Goal: Find specific page/section: Find specific page/section

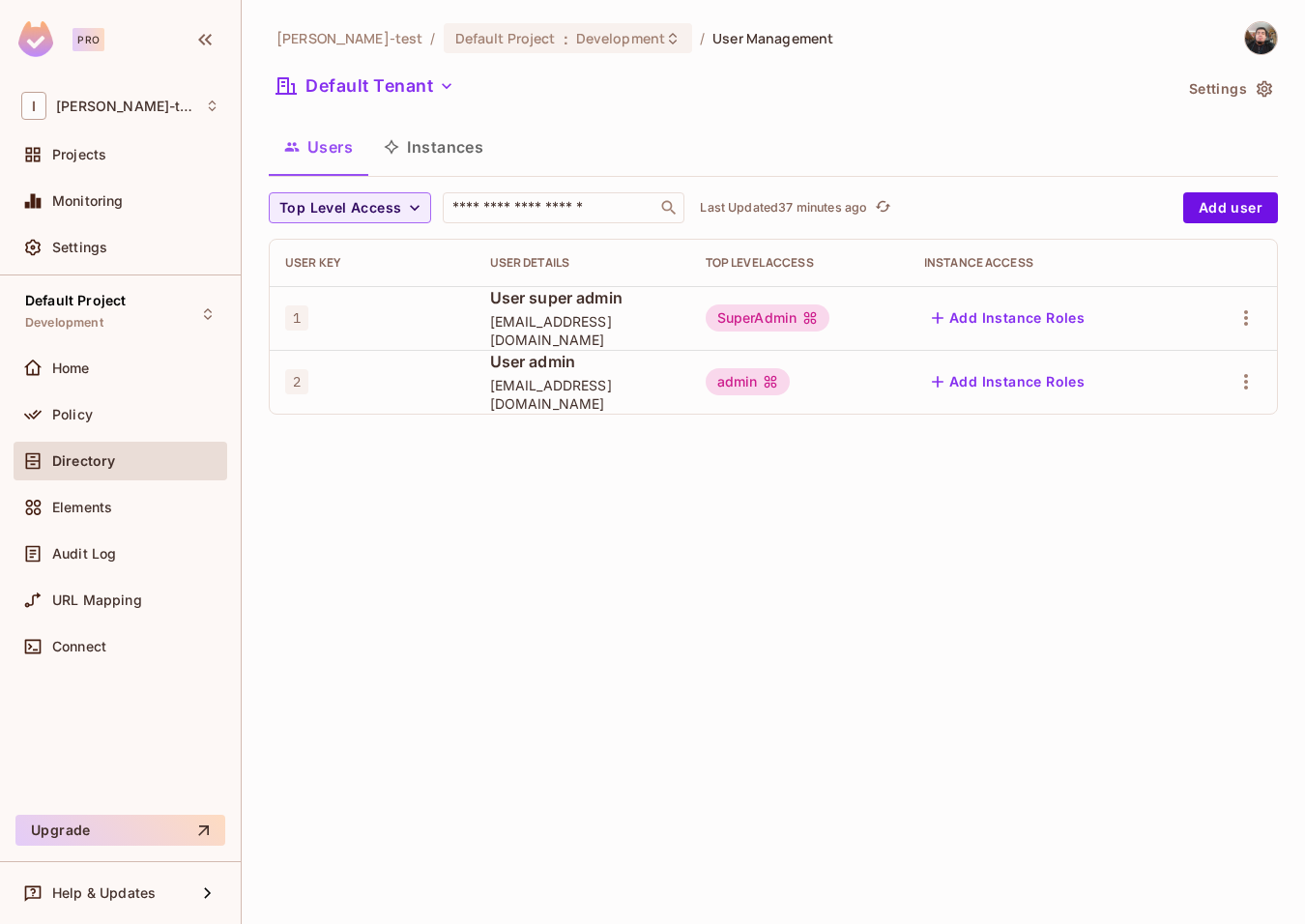
click at [86, 469] on div "Directory" at bounding box center [120, 460] width 198 height 23
click at [385, 557] on div "Ignacio-test / Default Project : Development / User Management Default Tenant S…" at bounding box center [774, 462] width 1064 height 924
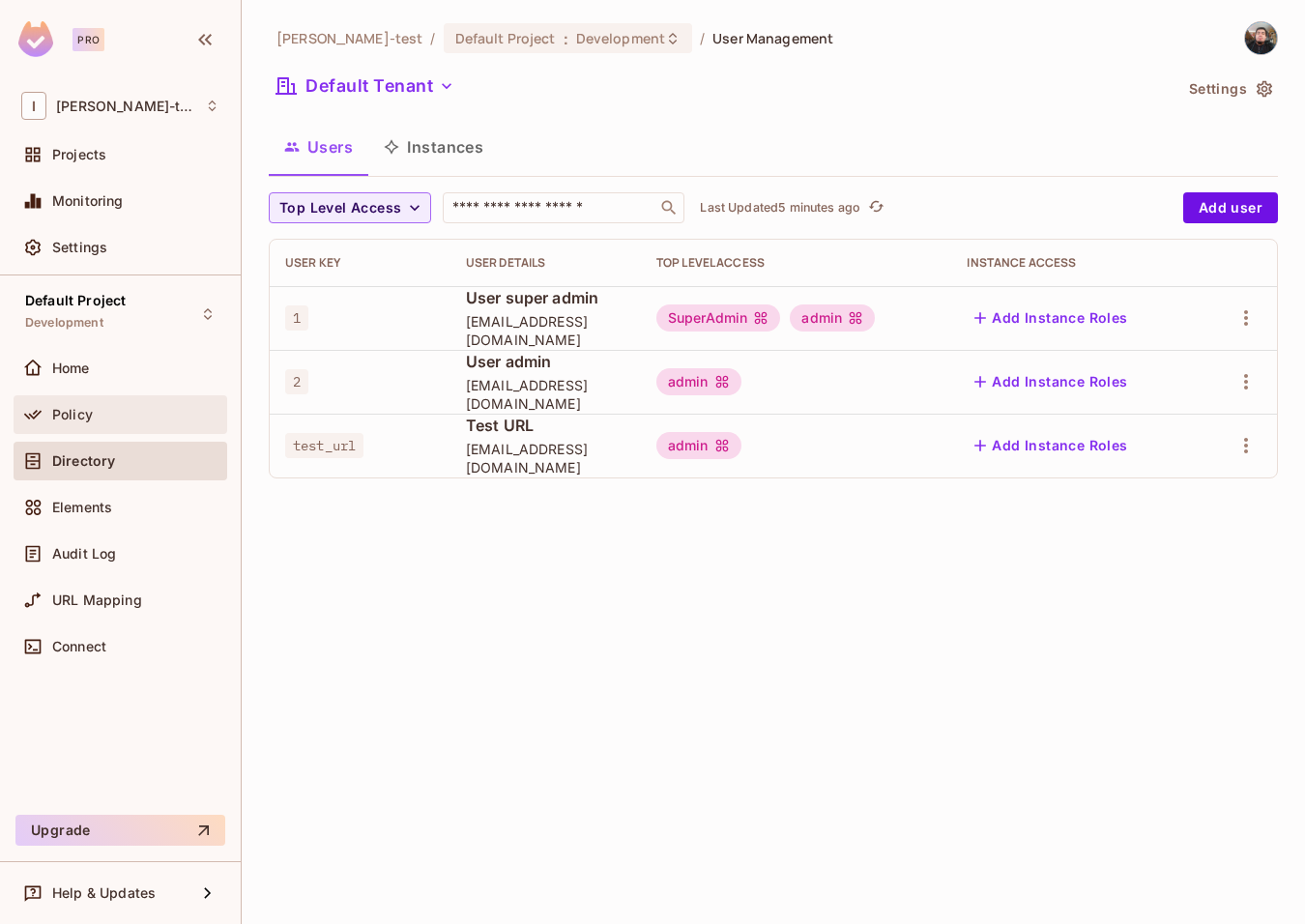
click at [94, 416] on div "Policy" at bounding box center [135, 415] width 167 height 16
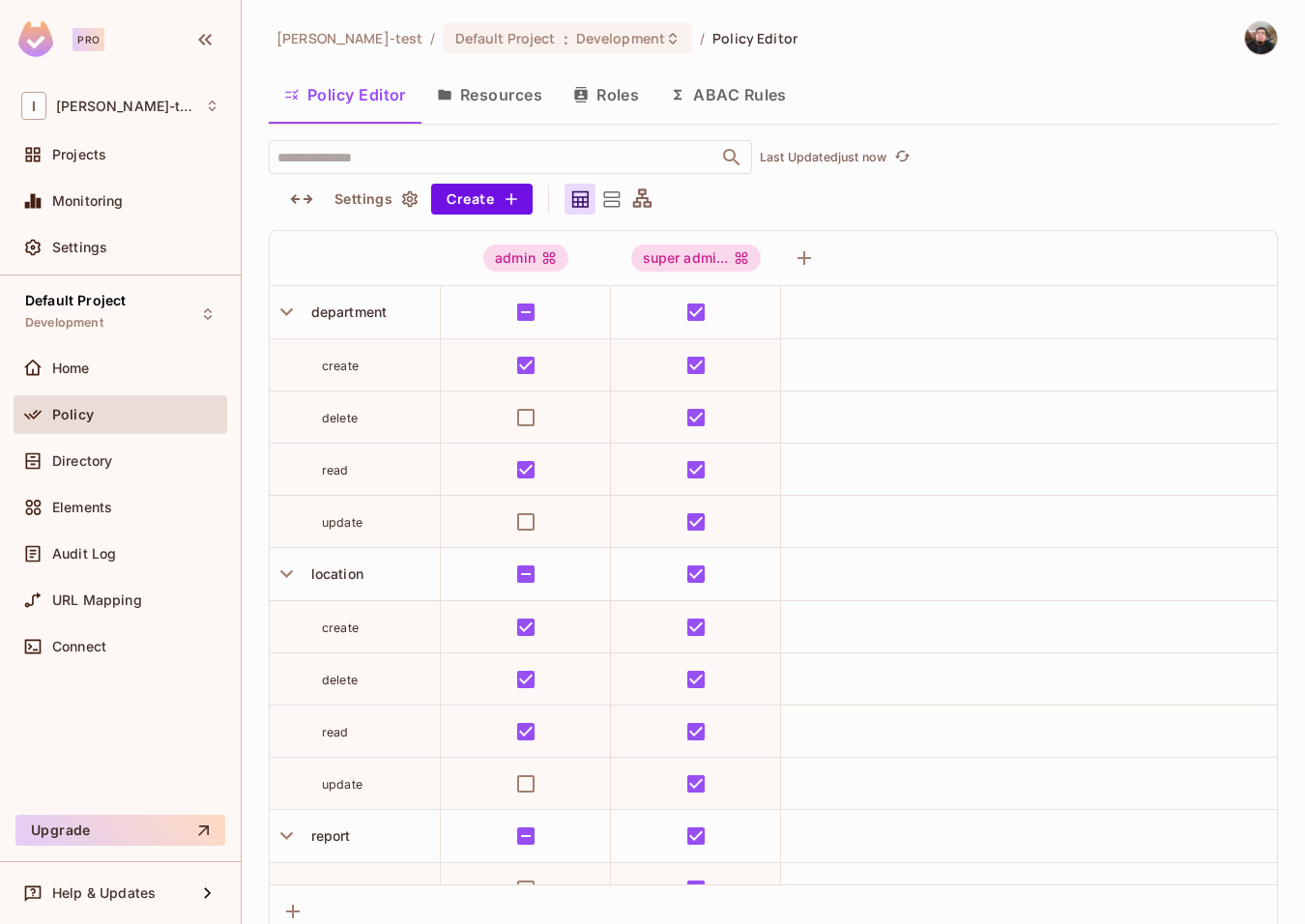
click at [610, 197] on icon at bounding box center [613, 199] width 16 height 16
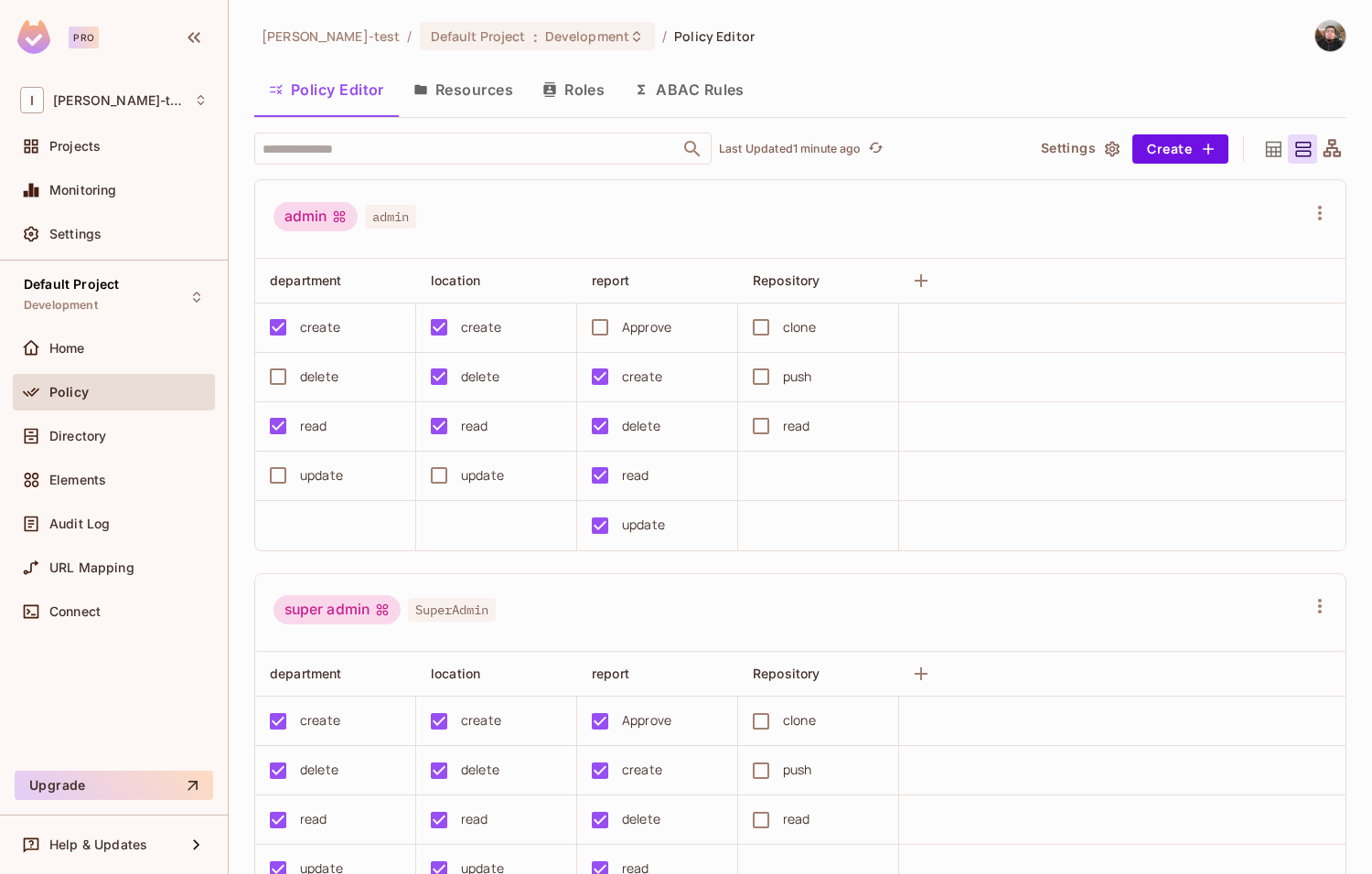
click at [77, 395] on span "Policy" at bounding box center [69, 393] width 40 height 15
click at [78, 435] on span "Directory" at bounding box center [77, 436] width 57 height 15
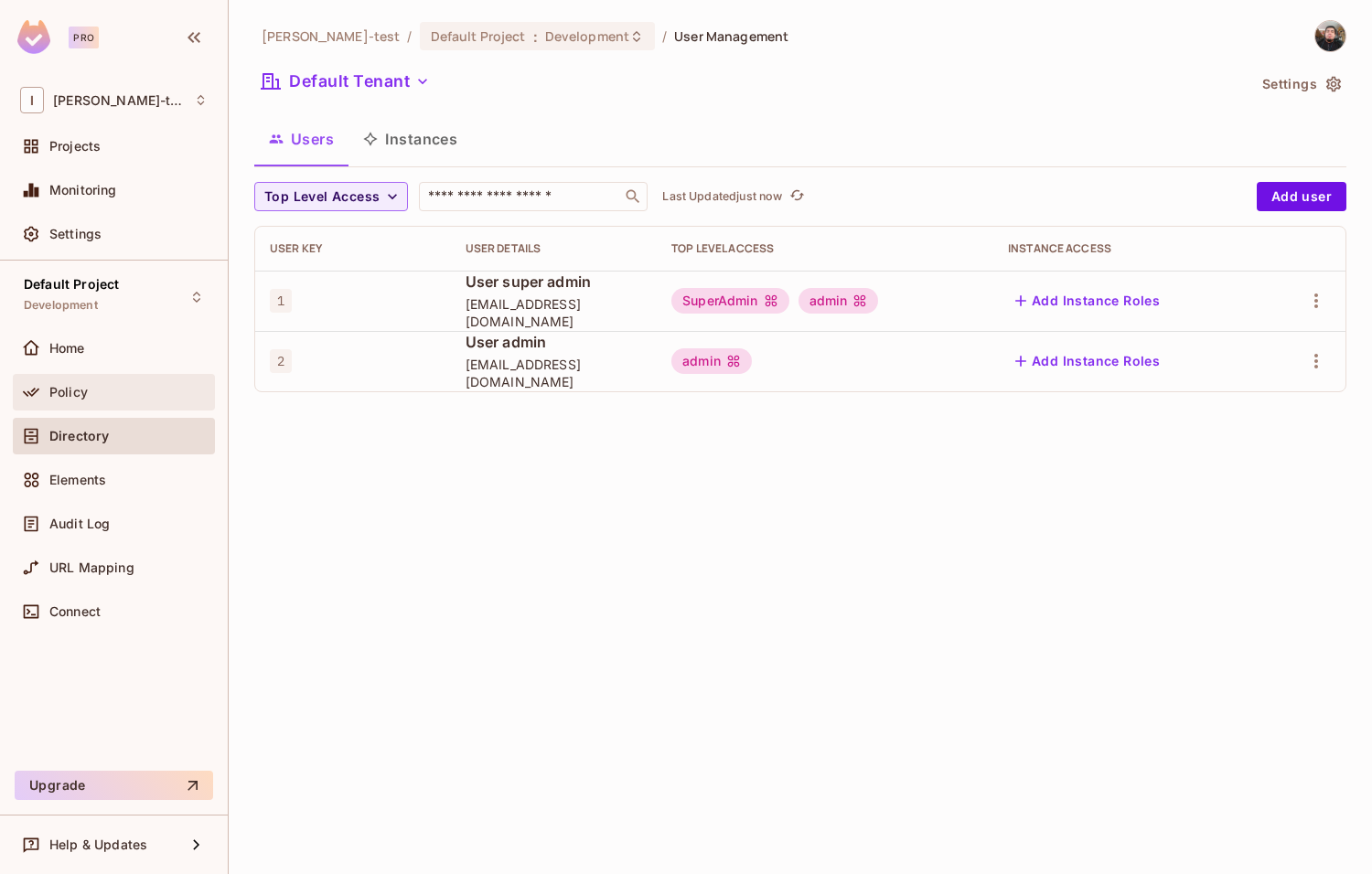
click at [77, 398] on span "Policy" at bounding box center [68, 393] width 39 height 15
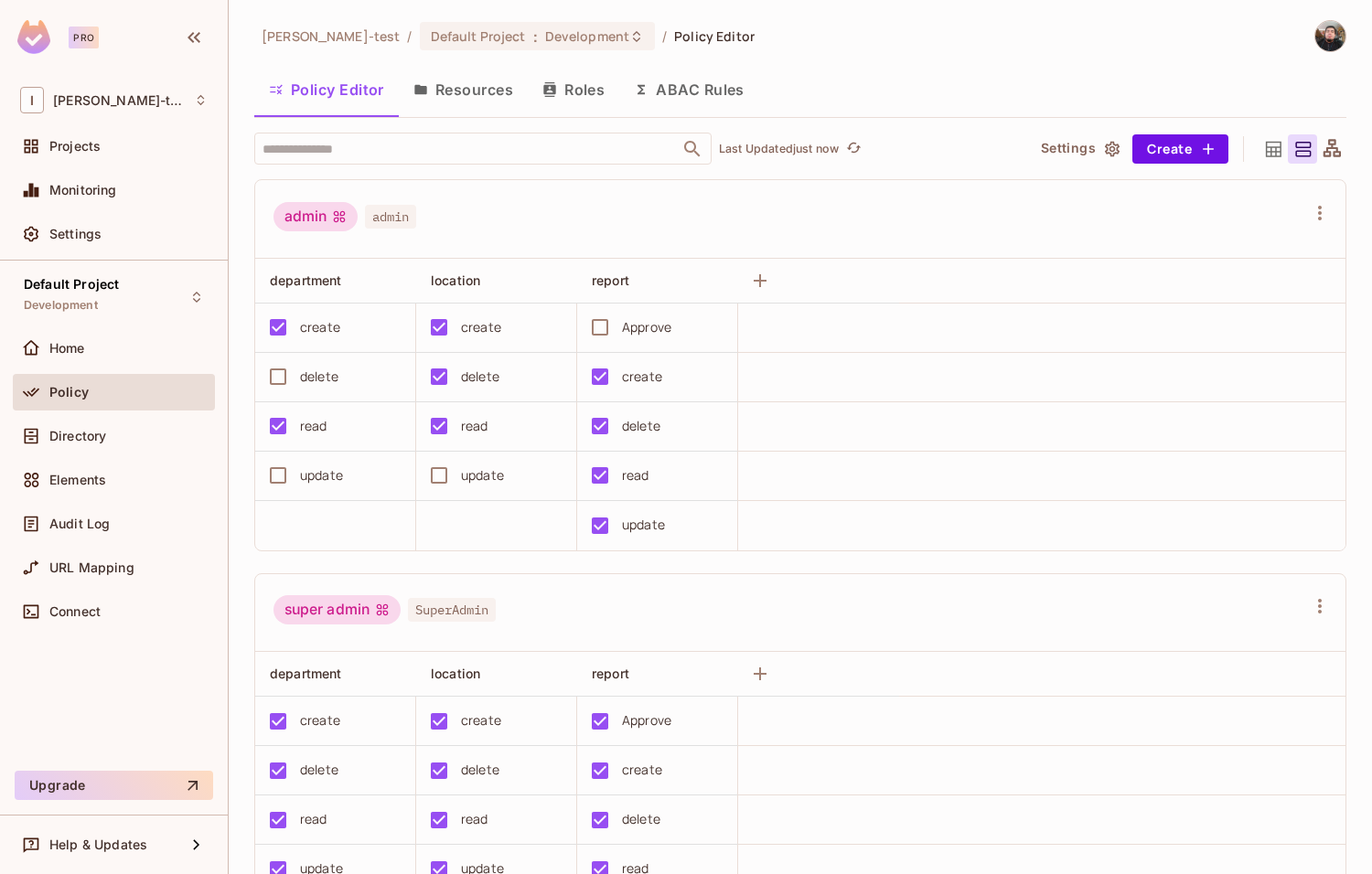
click at [465, 85] on button "Resources" at bounding box center [463, 89] width 129 height 46
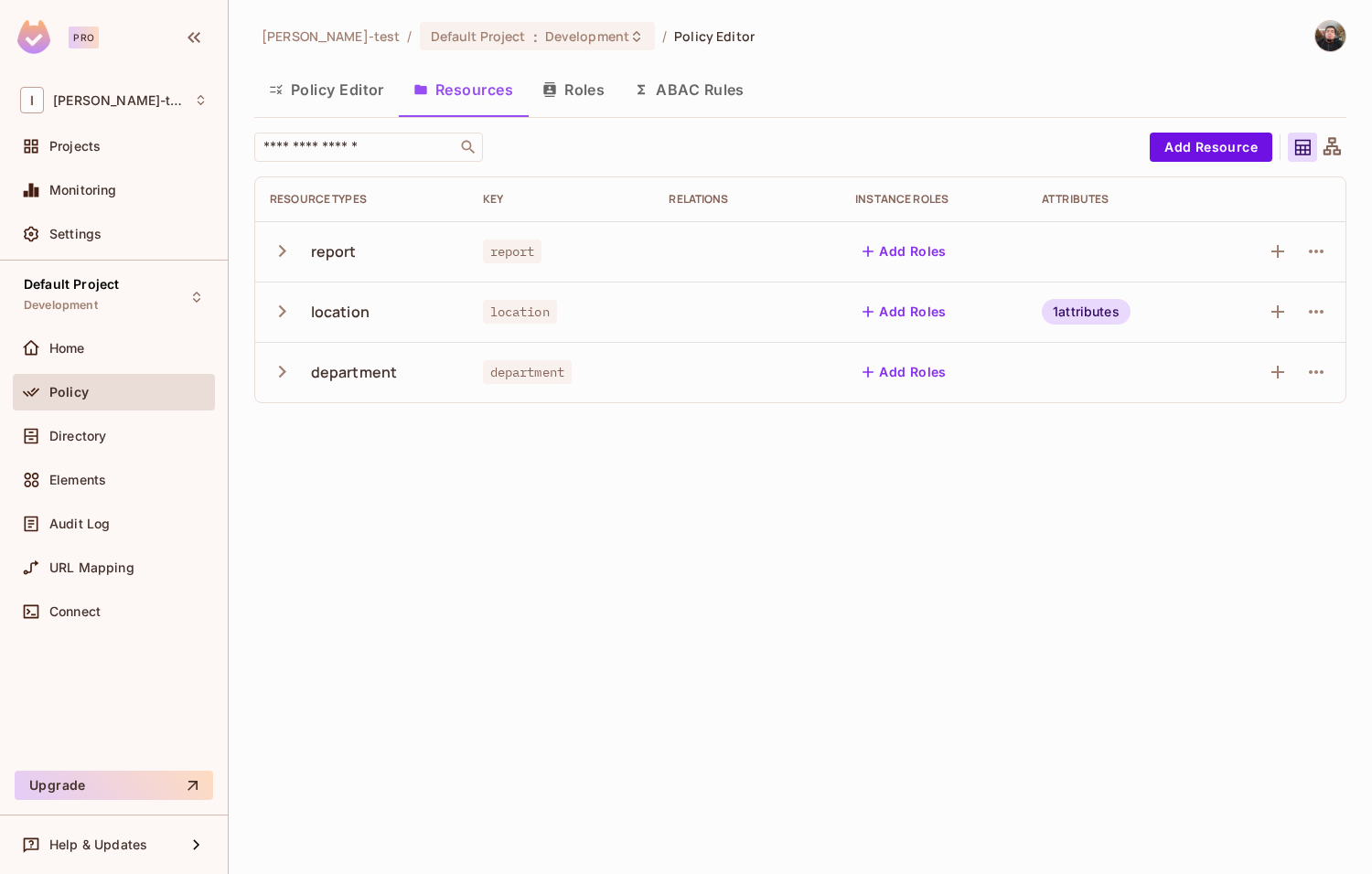
click at [910, 484] on div "Ignacio-test / Default Project : Development / Policy Editor Policy Editor Reso…" at bounding box center [800, 437] width 1143 height 874
